Goal: Transaction & Acquisition: Purchase product/service

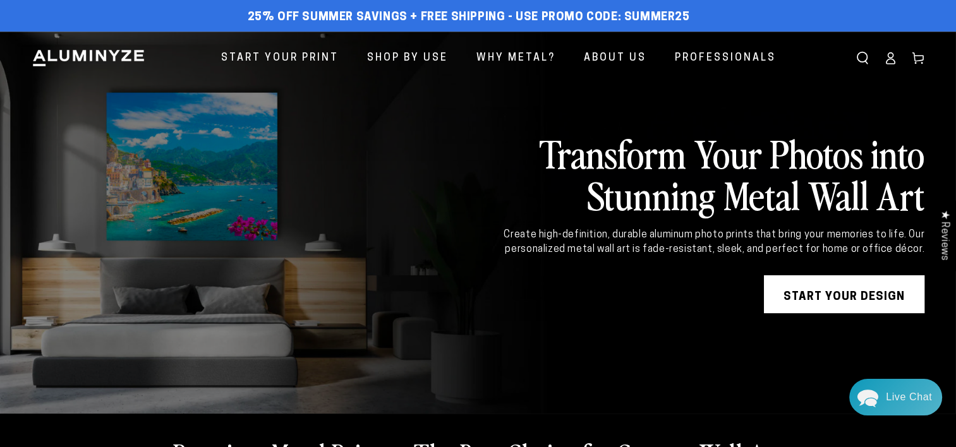
click at [835, 290] on link "START YOUR DESIGN" at bounding box center [844, 294] width 160 height 38
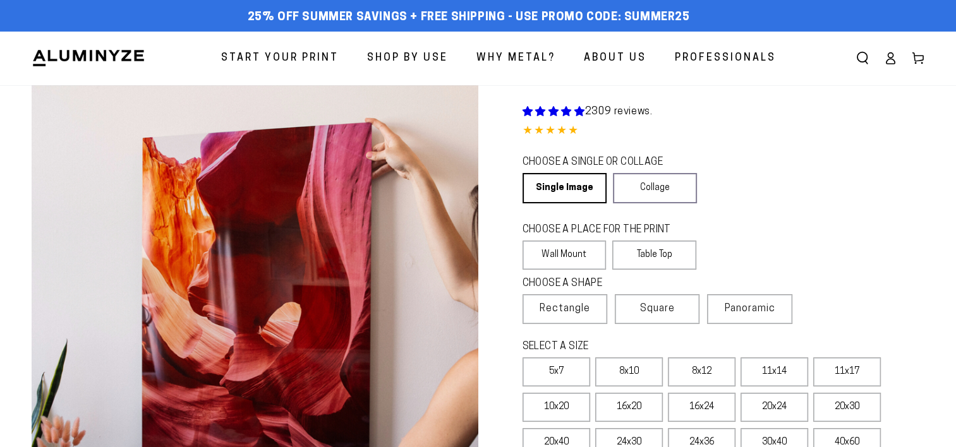
select select "**********"
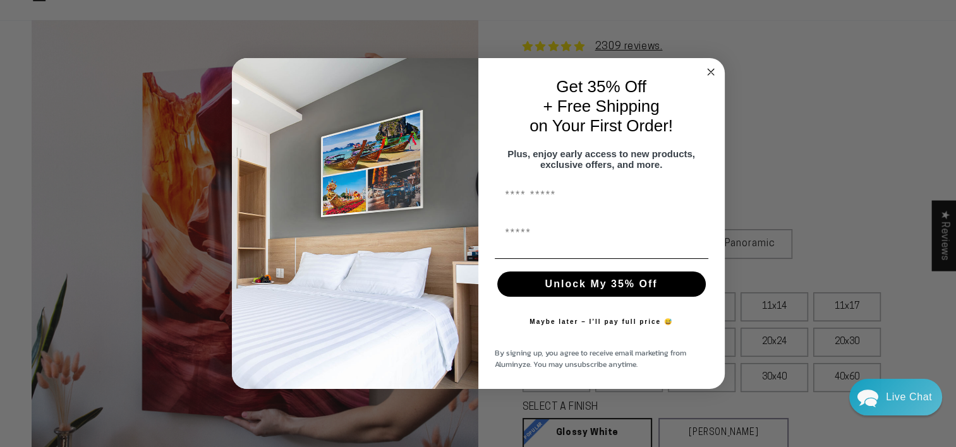
scroll to position [63, 0]
click at [842, 209] on div "Close dialog Get 35% Off + Free Shipping on Your First Order! Plus, enjoy early…" at bounding box center [478, 223] width 956 height 447
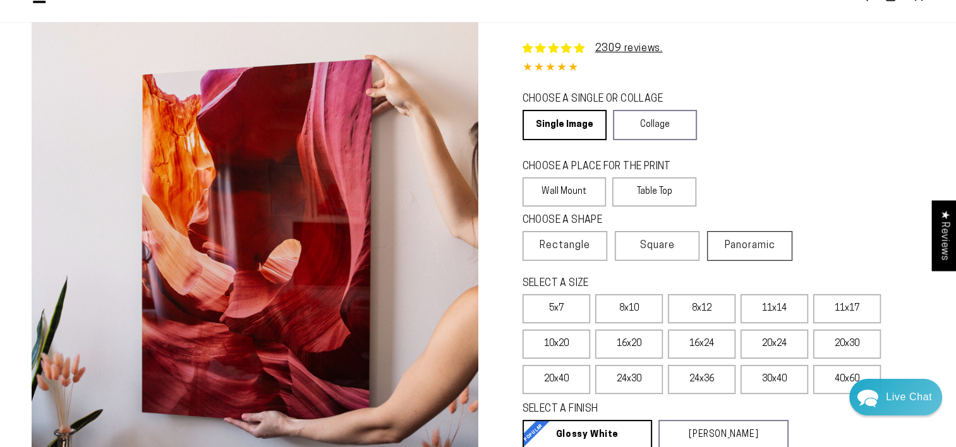
click at [731, 248] on span "Panoramic" at bounding box center [750, 246] width 51 height 10
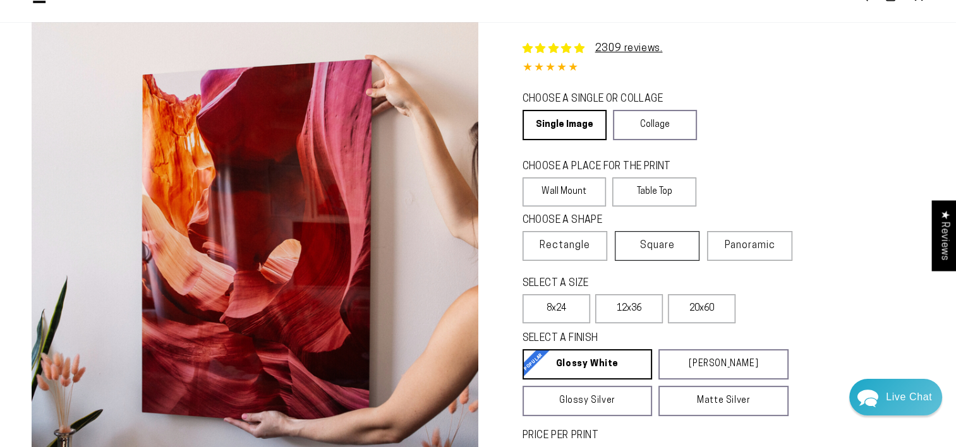
click at [685, 244] on label "Square" at bounding box center [657, 246] width 85 height 30
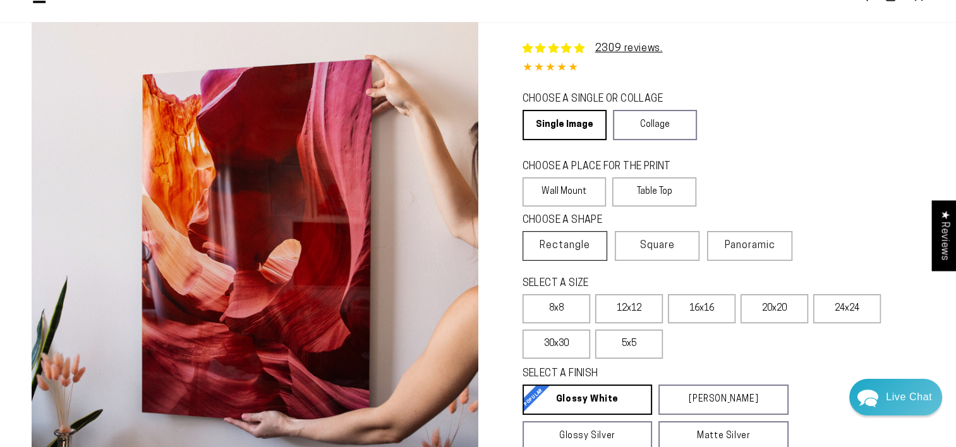
click at [587, 238] on span "Rectangle" at bounding box center [564, 245] width 51 height 15
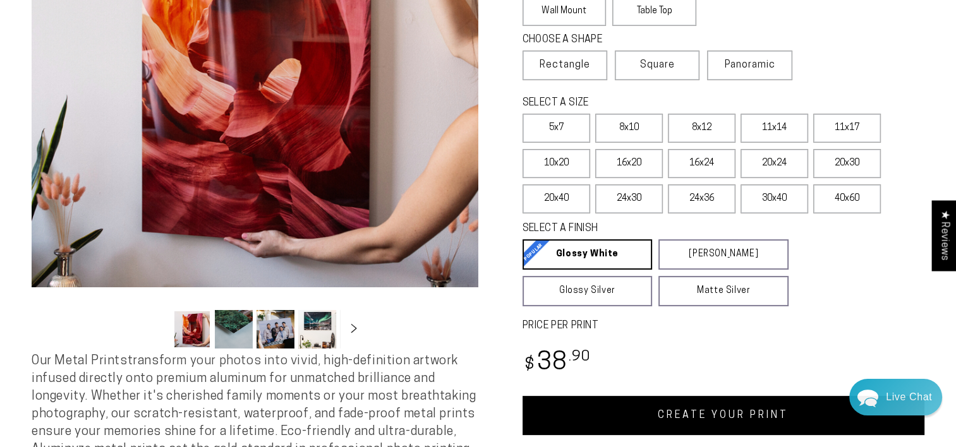
scroll to position [253, 0]
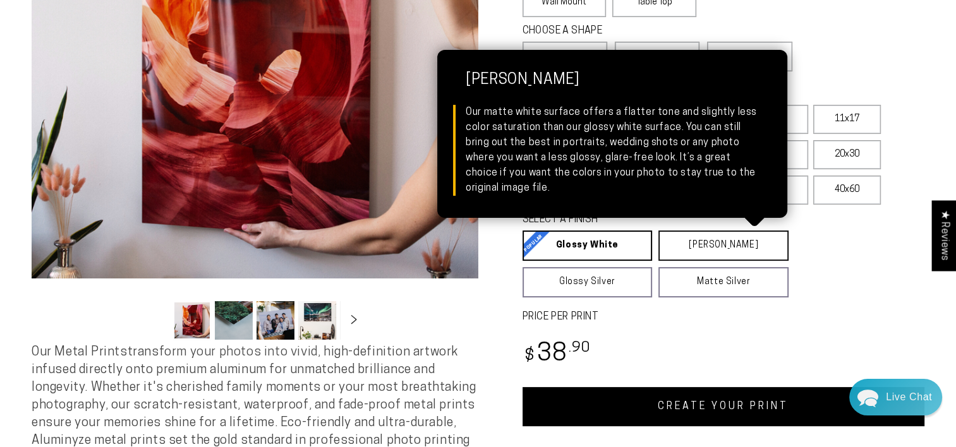
click at [725, 243] on link "Matte White Matte White Our matte white surface offers a flatter tone and sligh…" at bounding box center [723, 246] width 130 height 30
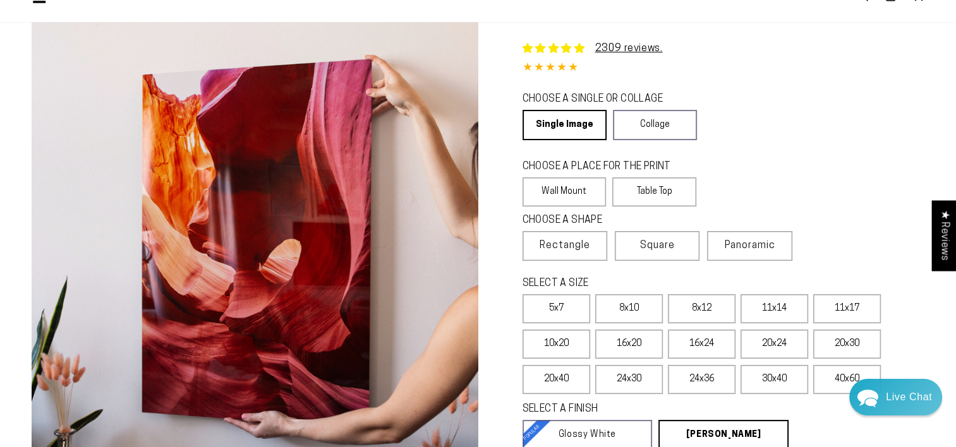
scroll to position [0, 0]
